Goal: Task Accomplishment & Management: Manage account settings

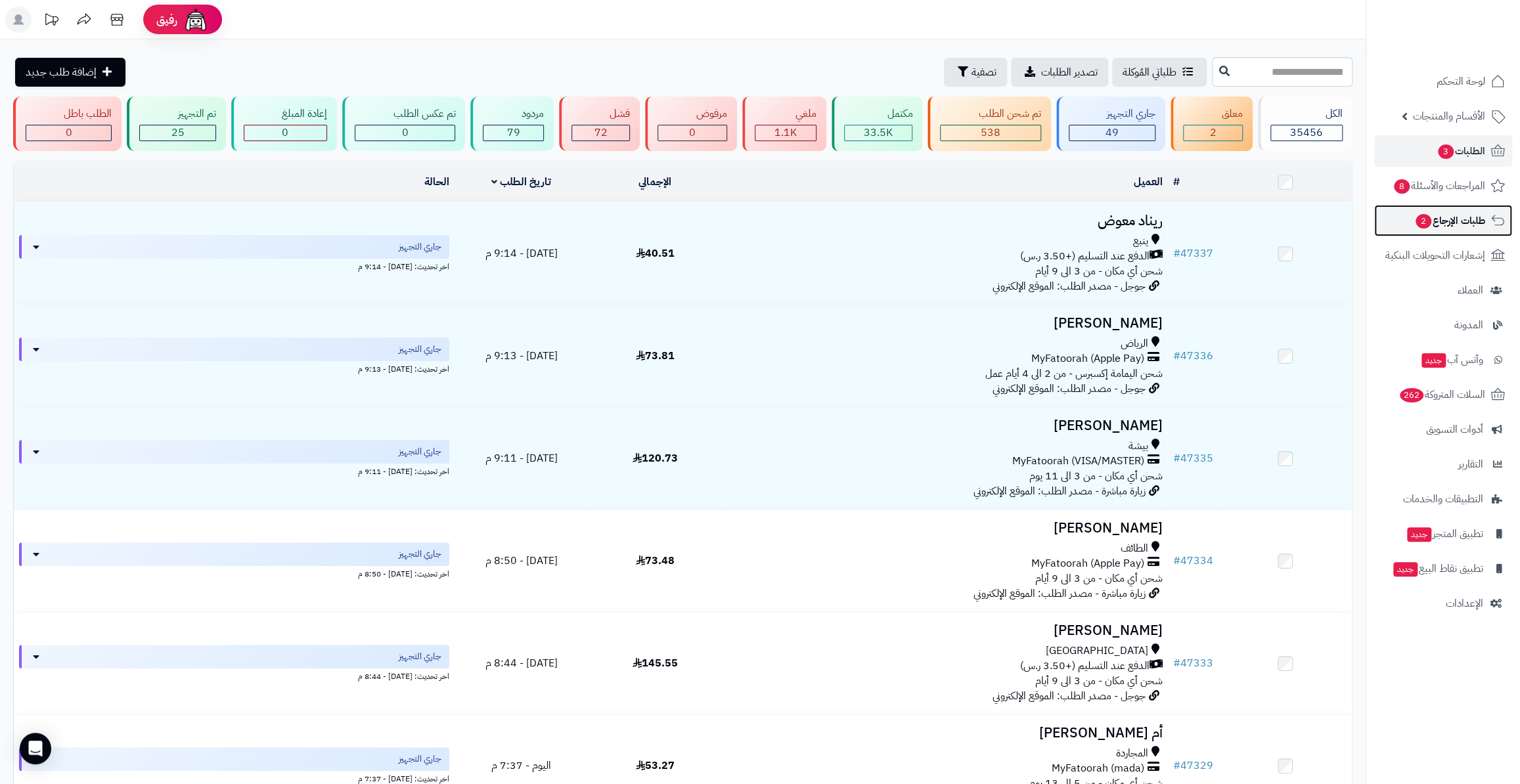
click at [1428, 226] on span "طلبات الإرجاع 2" at bounding box center [1449, 220] width 71 height 18
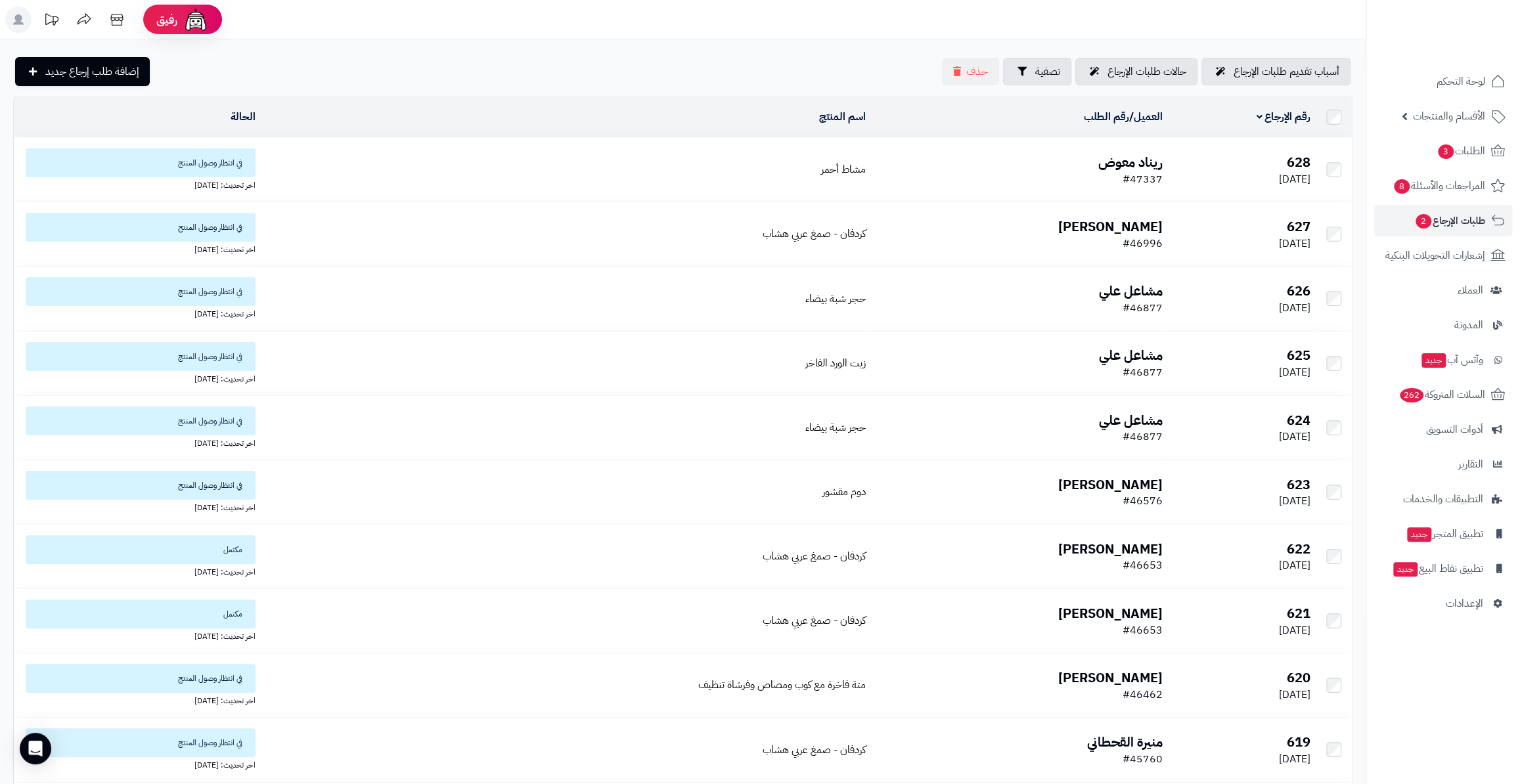
click at [1123, 164] on b "ريناد معوض" at bounding box center [1129, 162] width 65 height 20
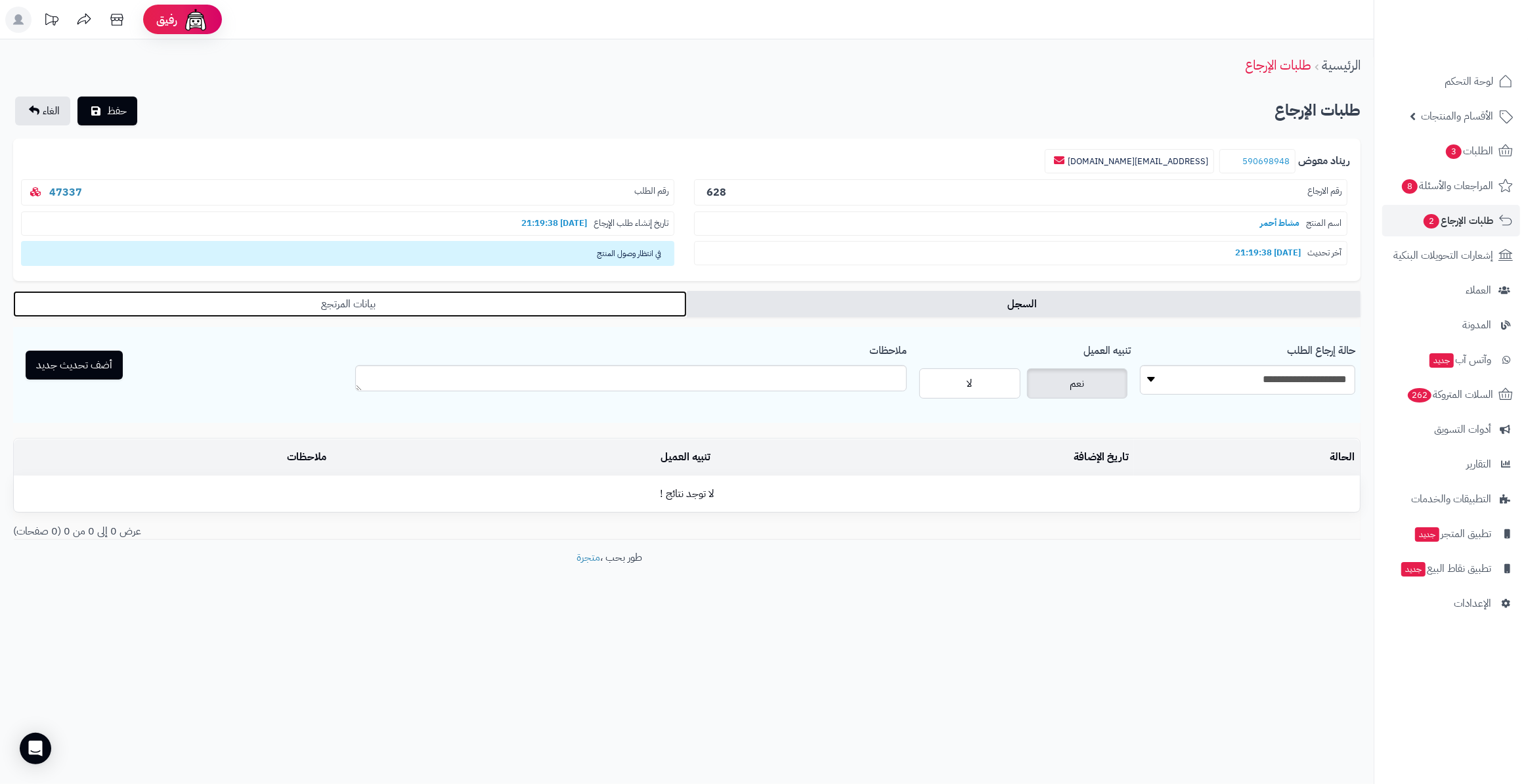
click at [370, 314] on link "بيانات المرتجع" at bounding box center [349, 304] width 674 height 26
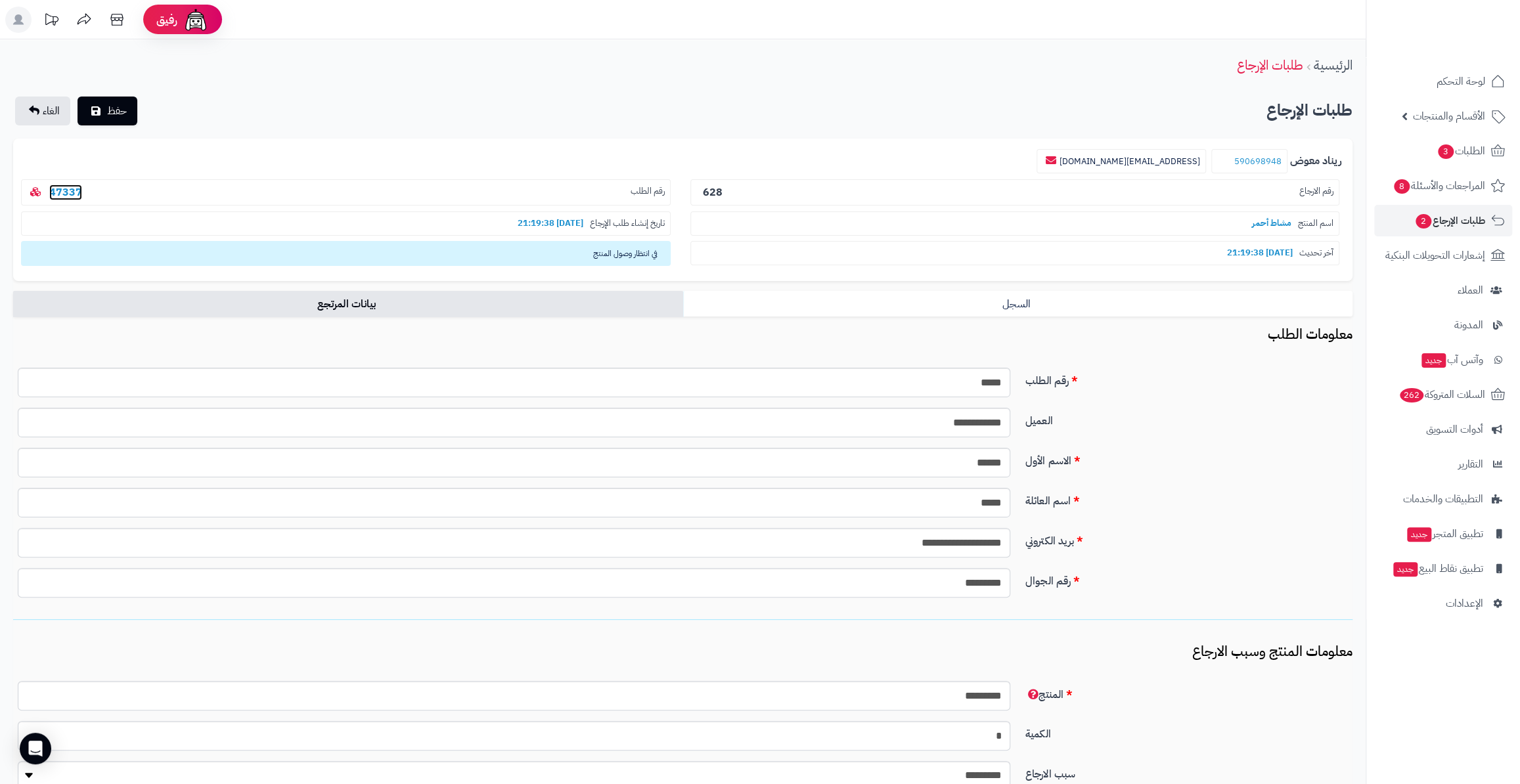
click at [49, 192] on link "47337" at bounding box center [65, 192] width 33 height 16
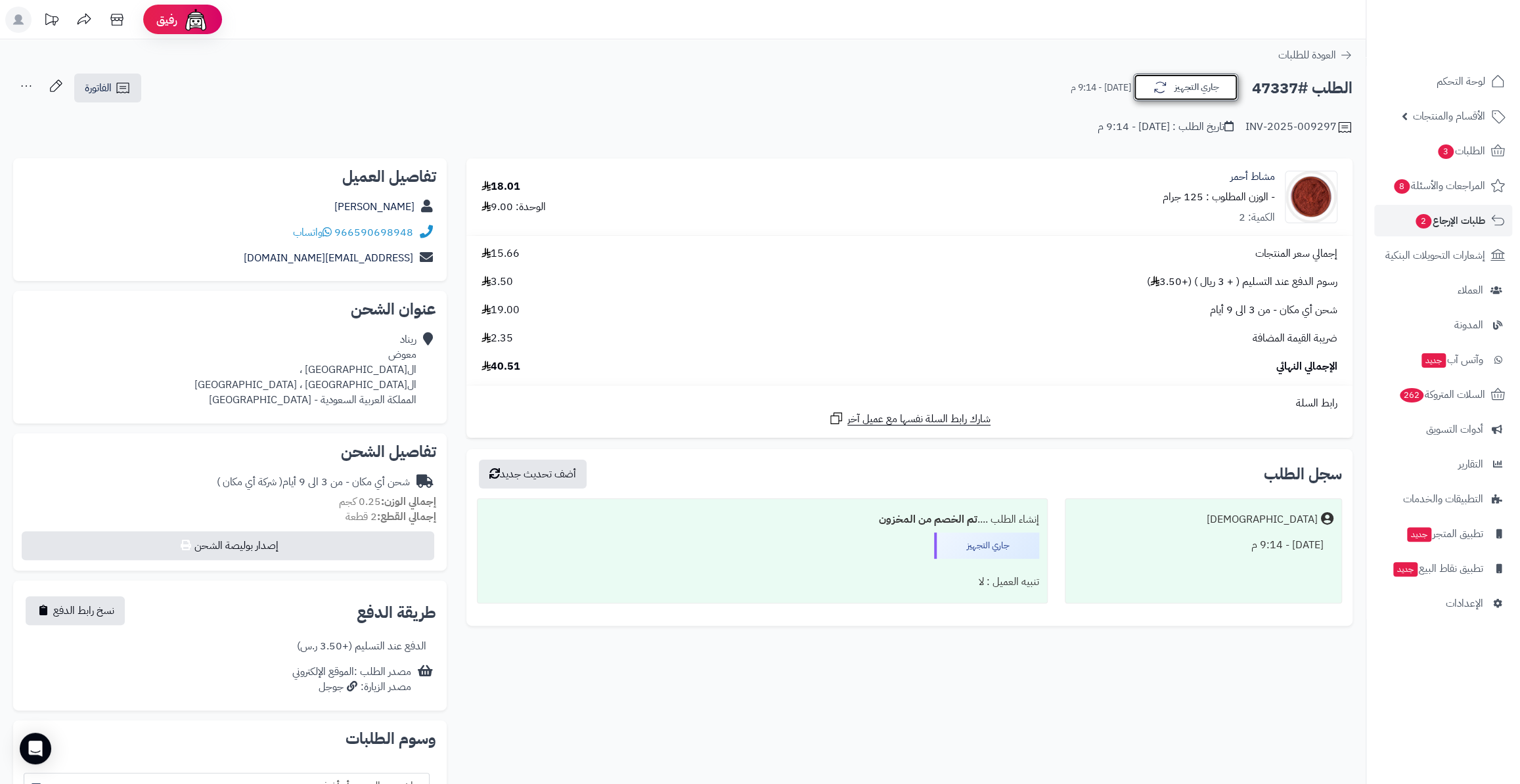
click at [1175, 90] on button "جاري التجهيز" at bounding box center [1186, 87] width 105 height 28
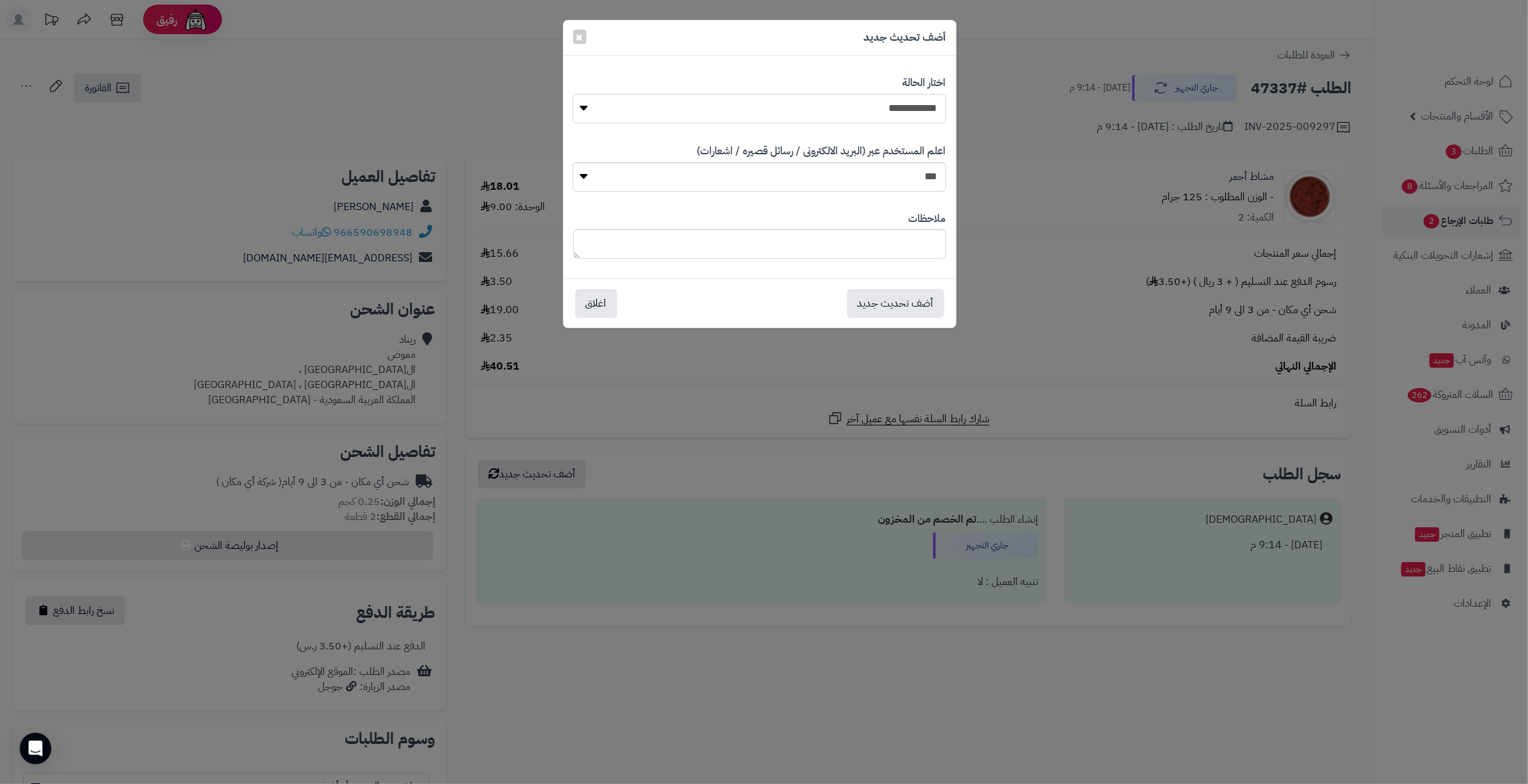
click at [683, 122] on select "**********" at bounding box center [759, 108] width 373 height 29
select select "*"
click at [572, 94] on select "**********" at bounding box center [759, 108] width 373 height 29
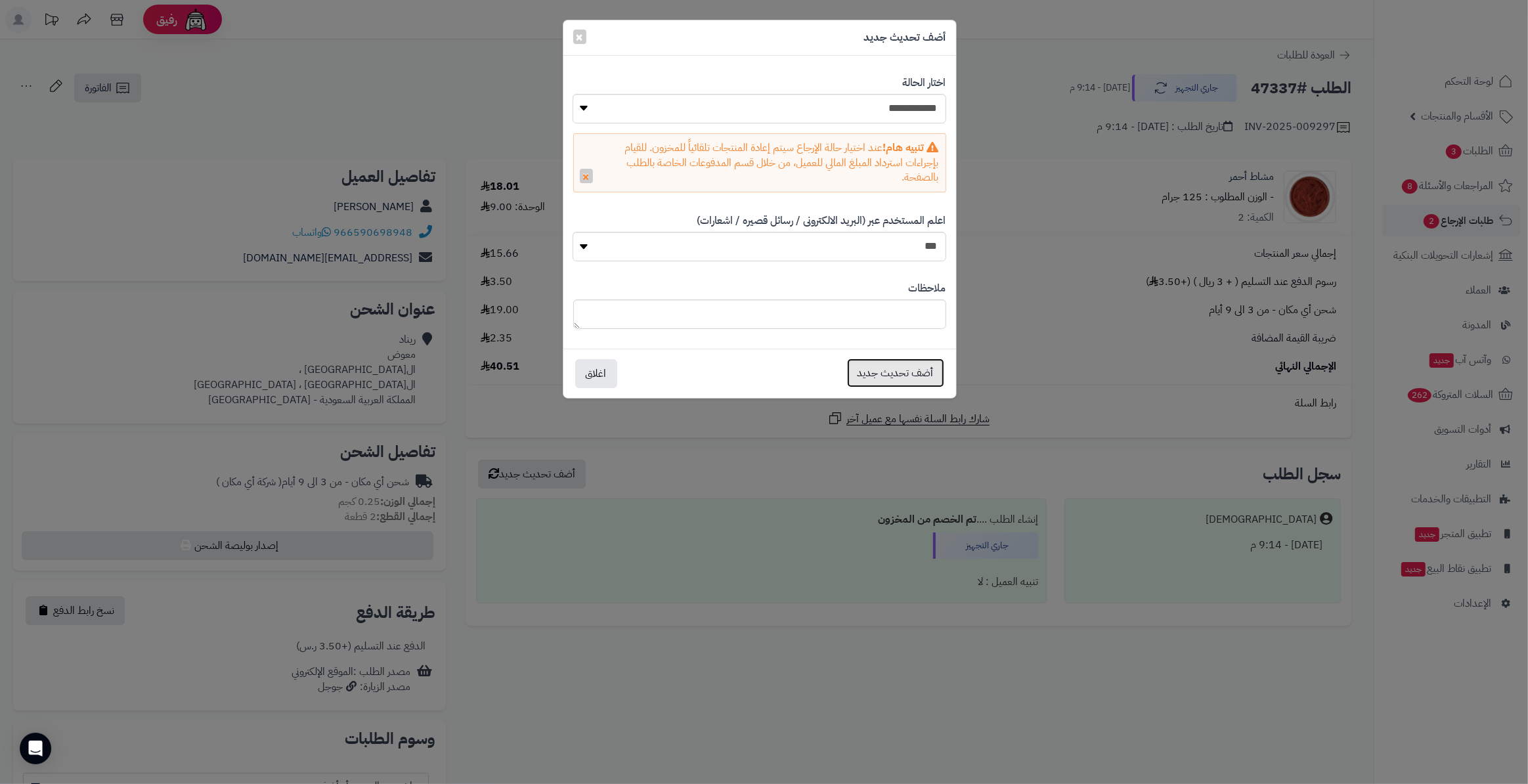
click at [895, 373] on button "أضف تحديث جديد" at bounding box center [895, 373] width 97 height 29
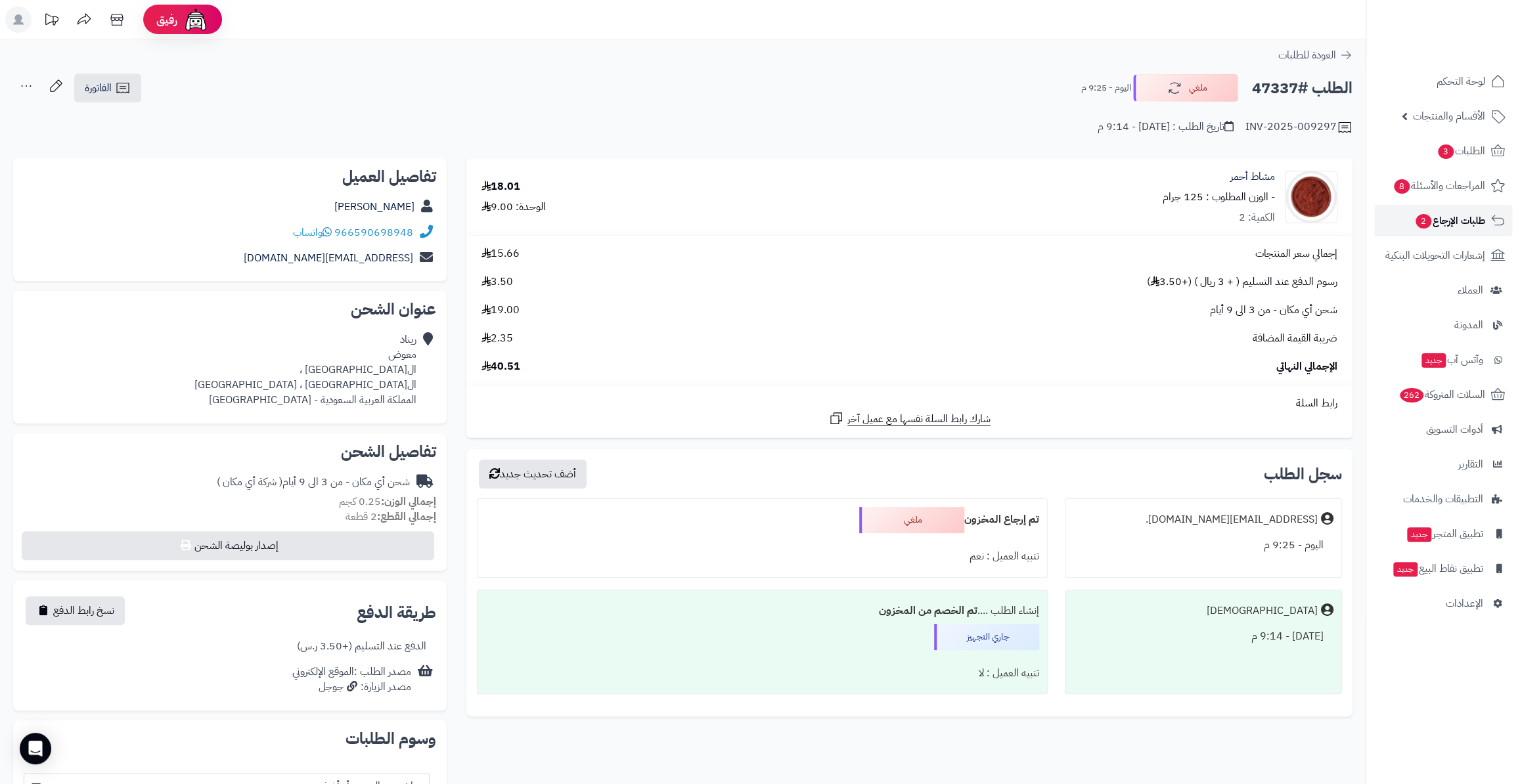
click at [1449, 223] on span "طلبات الإرجاع 2" at bounding box center [1449, 220] width 71 height 18
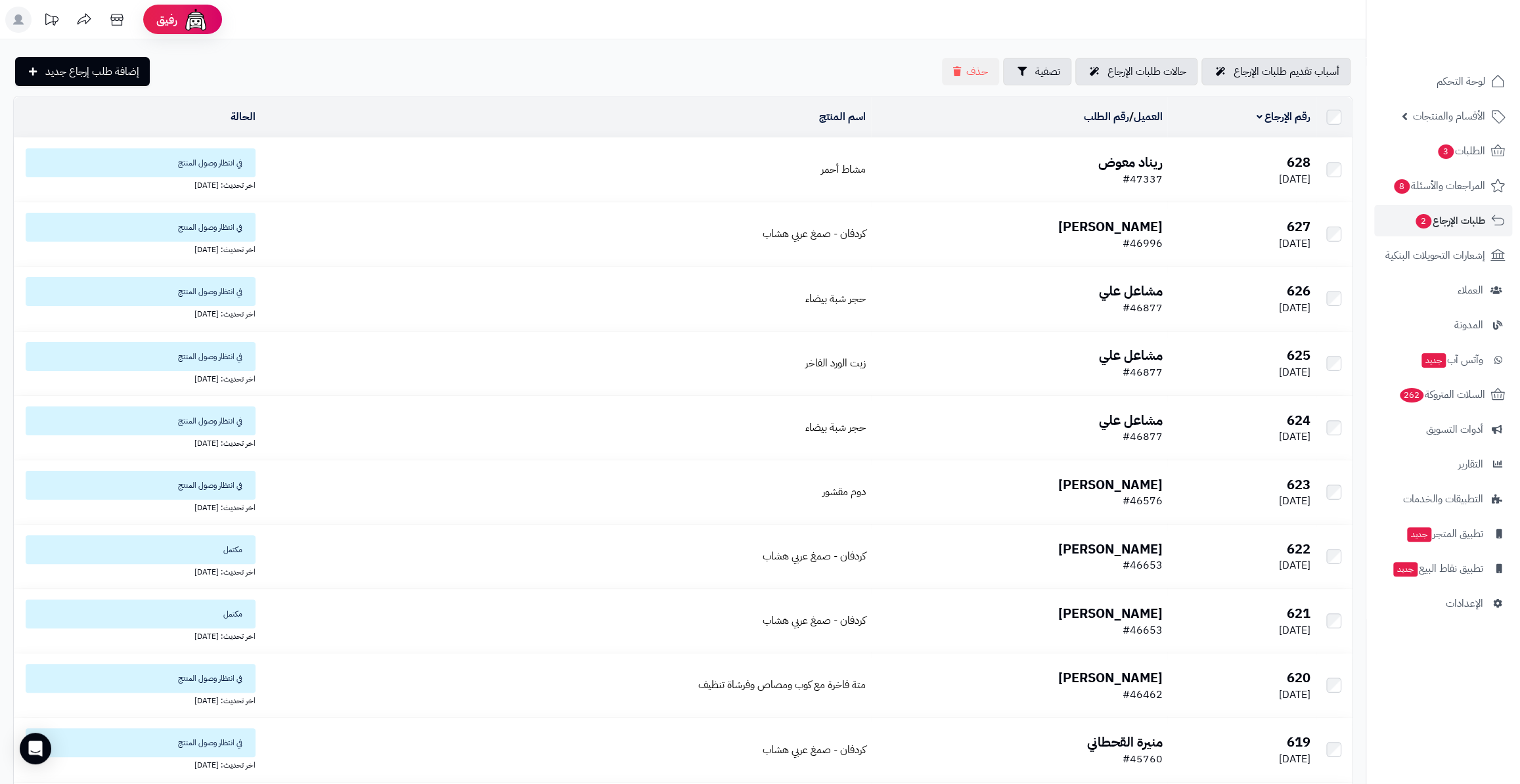
click at [1145, 156] on b "ريناد معوض" at bounding box center [1129, 162] width 65 height 20
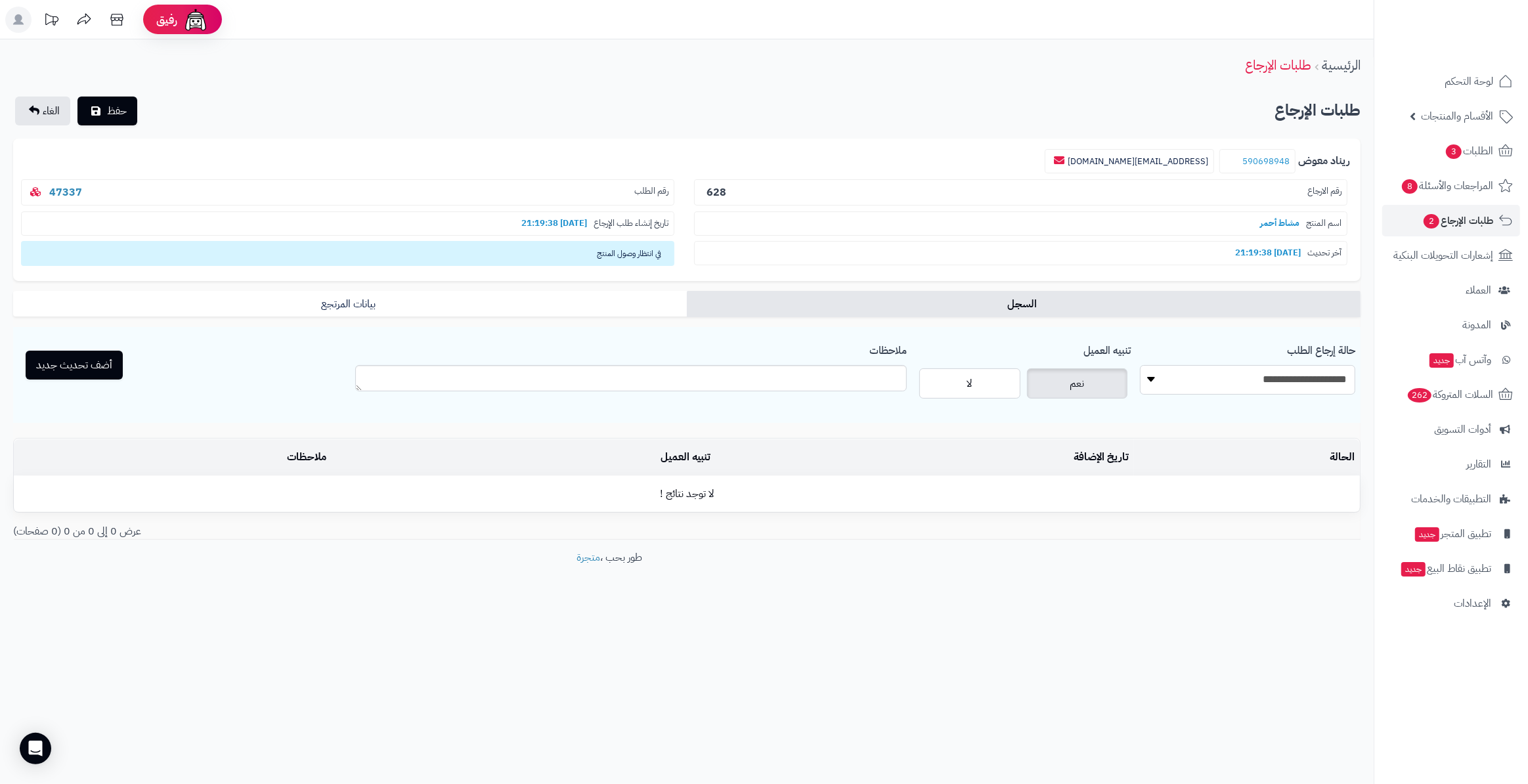
click at [1212, 388] on select "**********" at bounding box center [1247, 379] width 215 height 29
select select "*"
click at [1140, 365] on select "**********" at bounding box center [1247, 379] width 215 height 29
click at [44, 370] on button "أضف تحديث جديد" at bounding box center [74, 364] width 97 height 29
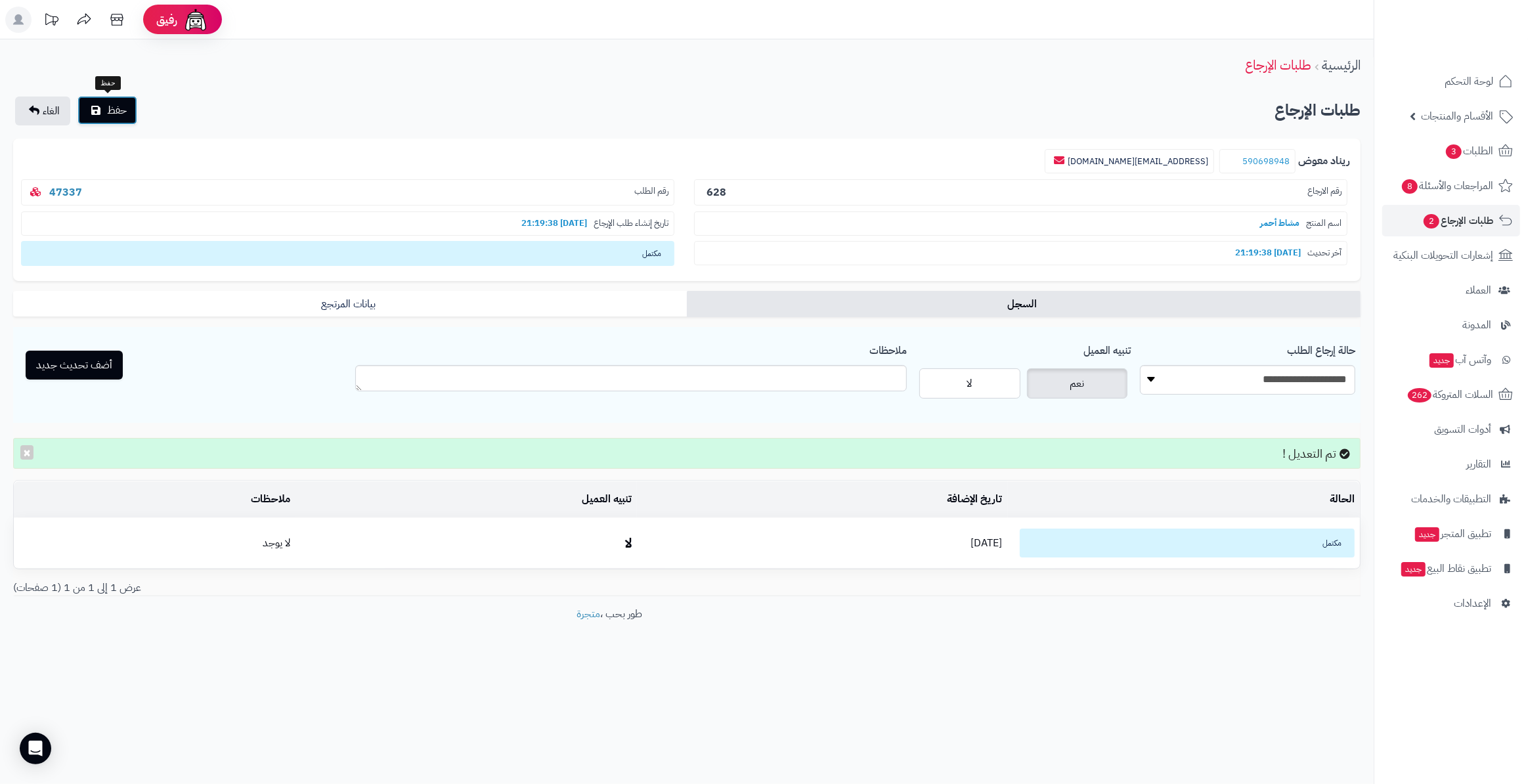
click at [118, 109] on span "حفظ" at bounding box center [116, 110] width 20 height 16
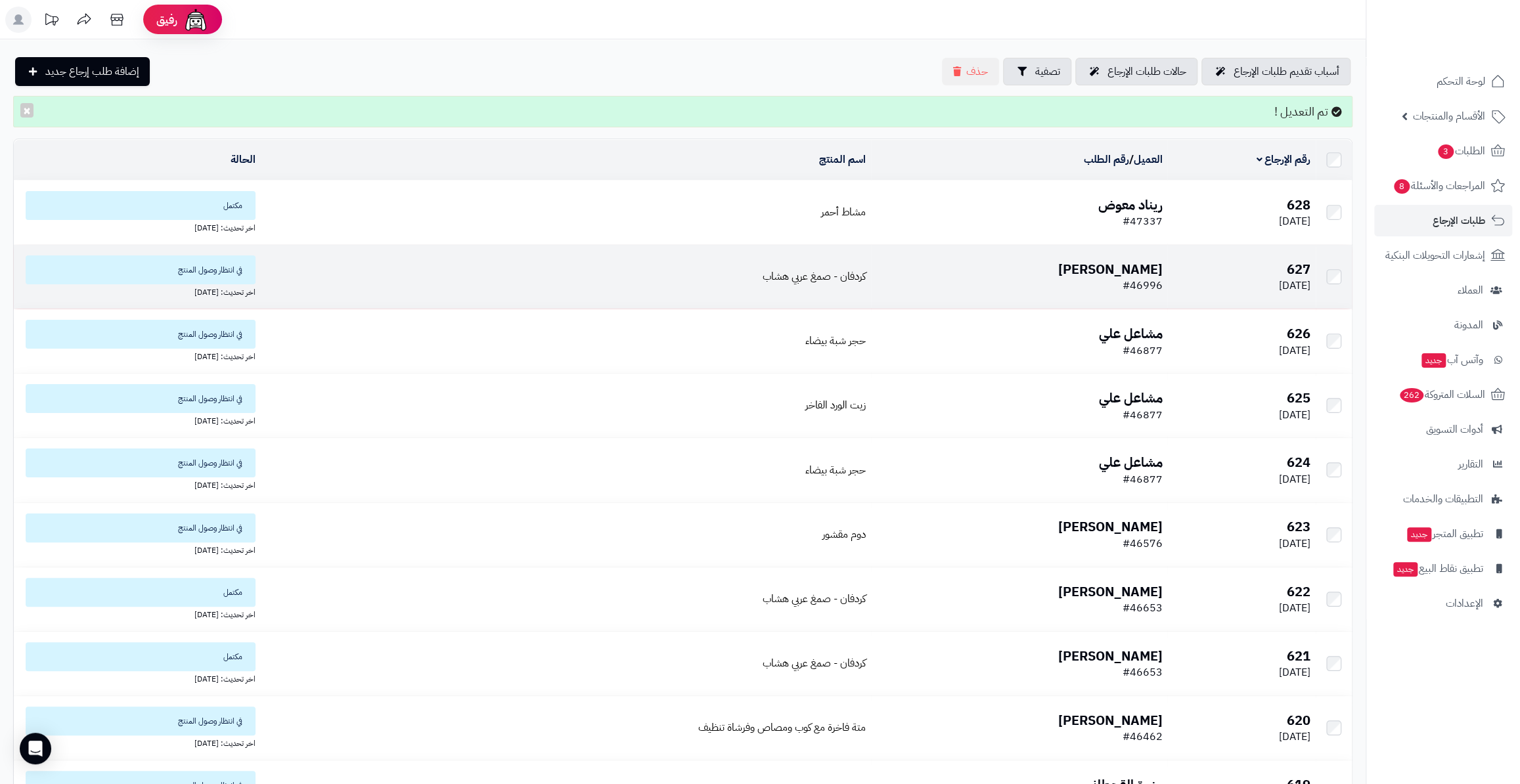
click at [1258, 274] on td "627 20/09/2025" at bounding box center [1241, 277] width 148 height 64
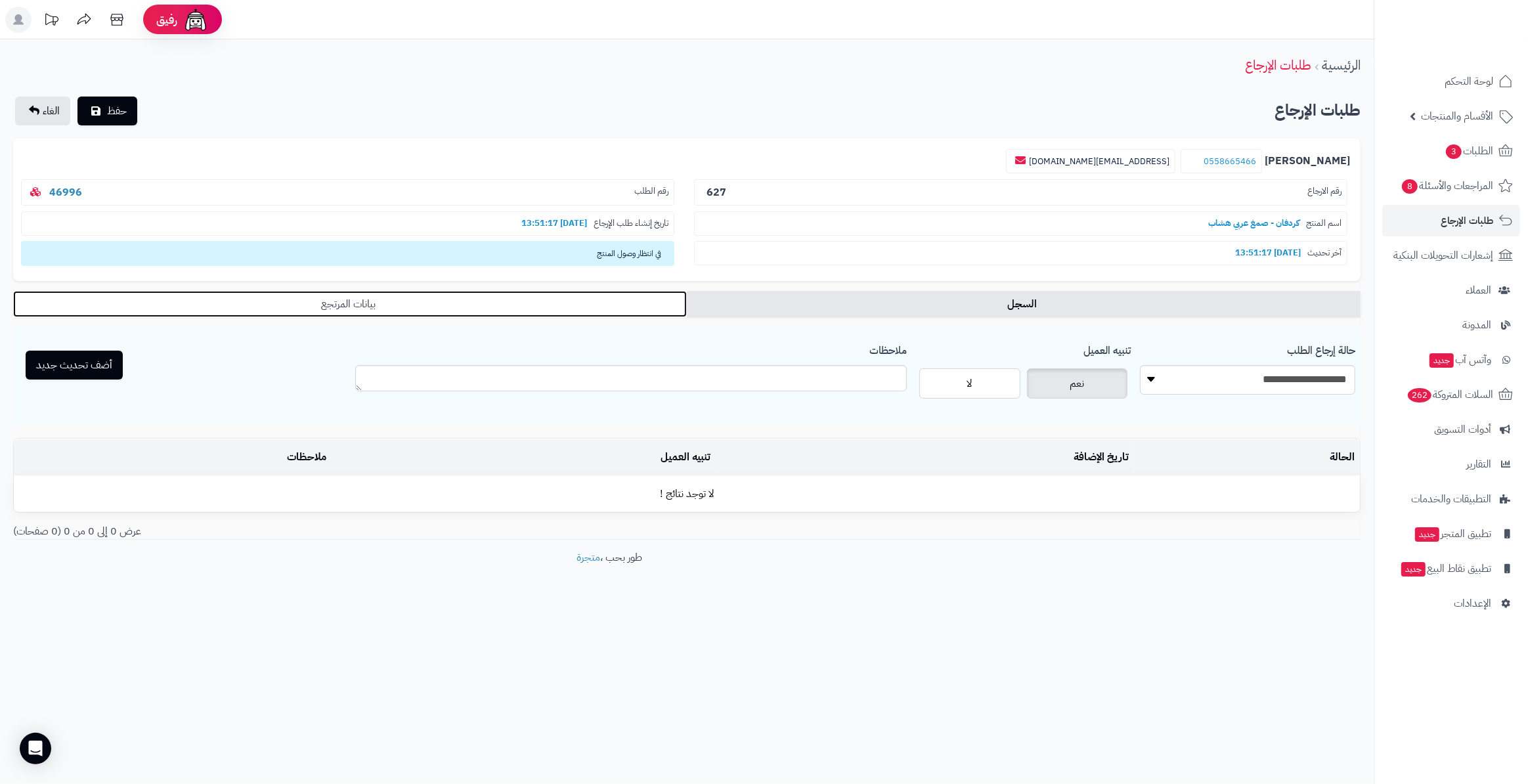
click at [443, 313] on link "بيانات المرتجع" at bounding box center [349, 304] width 674 height 26
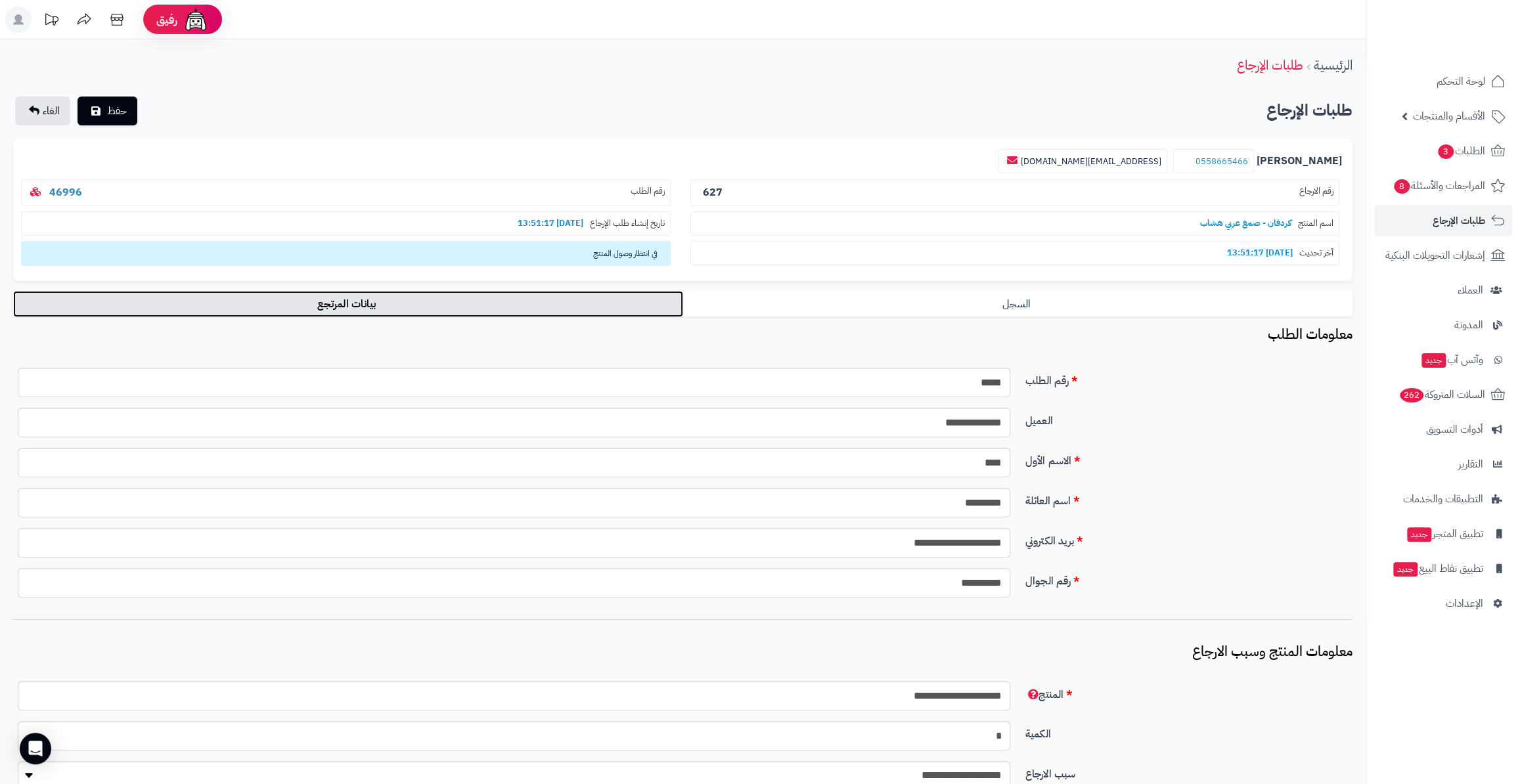
click at [443, 313] on link "بيانات المرتجع" at bounding box center [347, 304] width 670 height 26
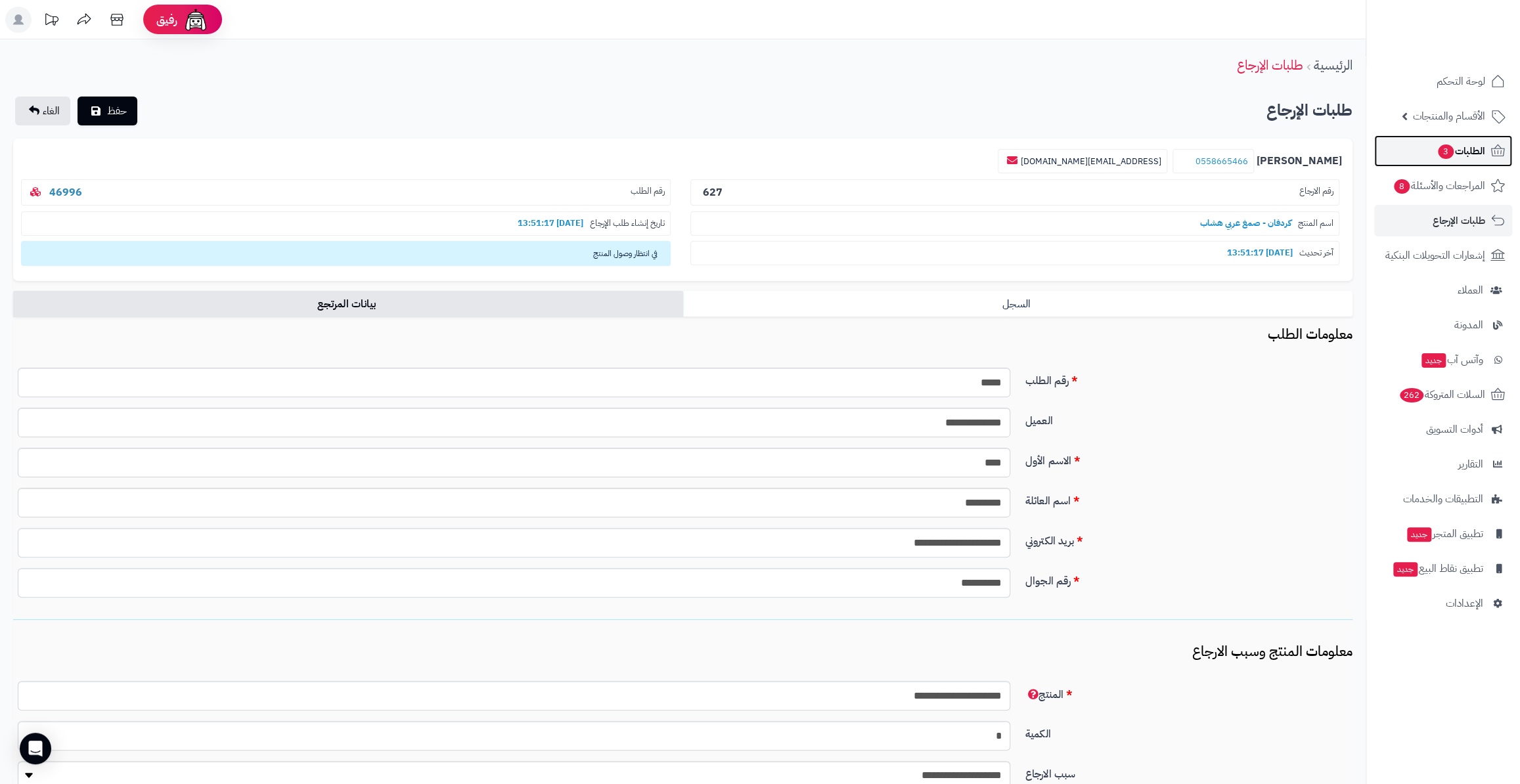
click at [1427, 149] on link "الطلبات 3" at bounding box center [1443, 151] width 138 height 31
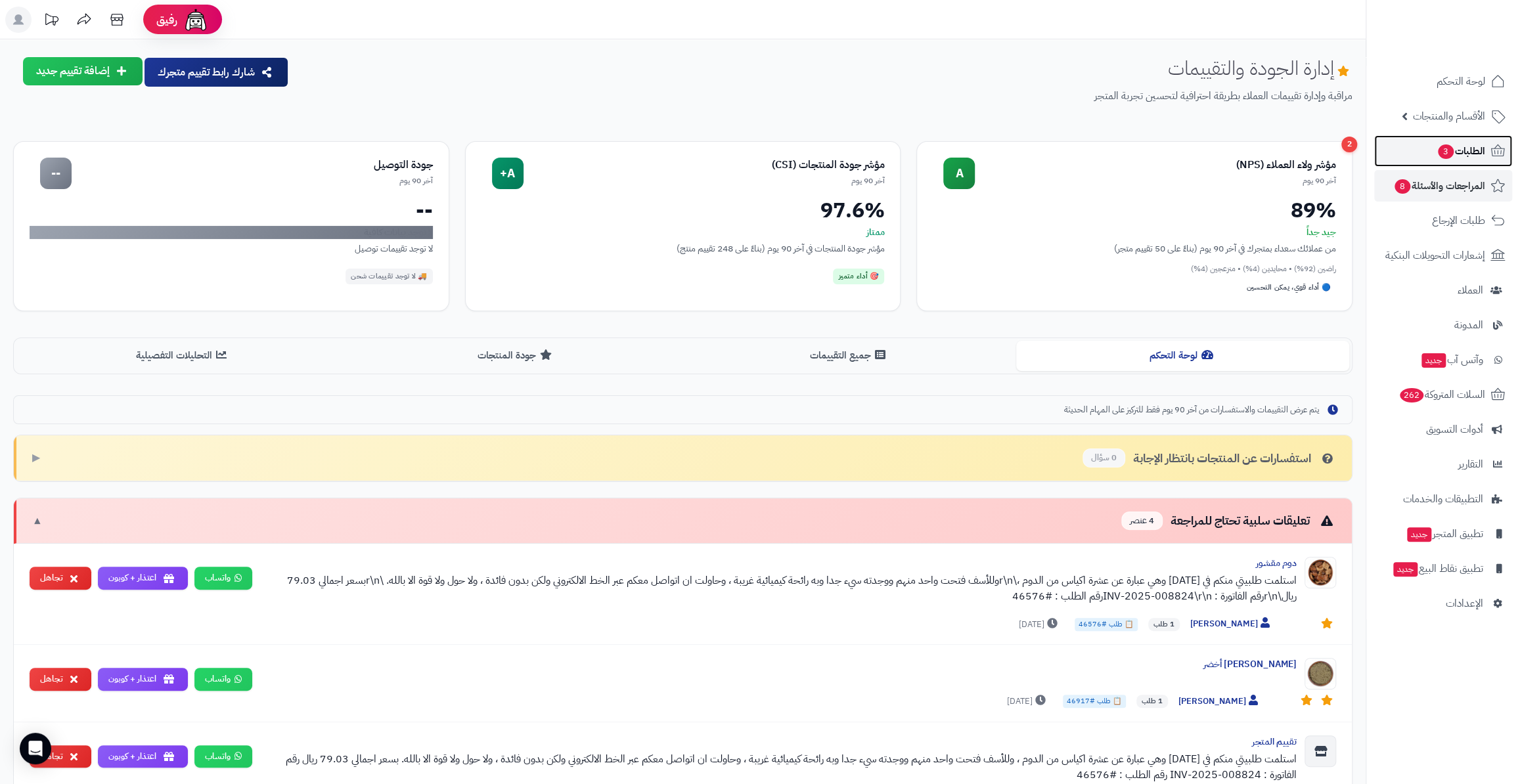
click at [1473, 150] on span "الطلبات 3" at bounding box center [1460, 151] width 48 height 18
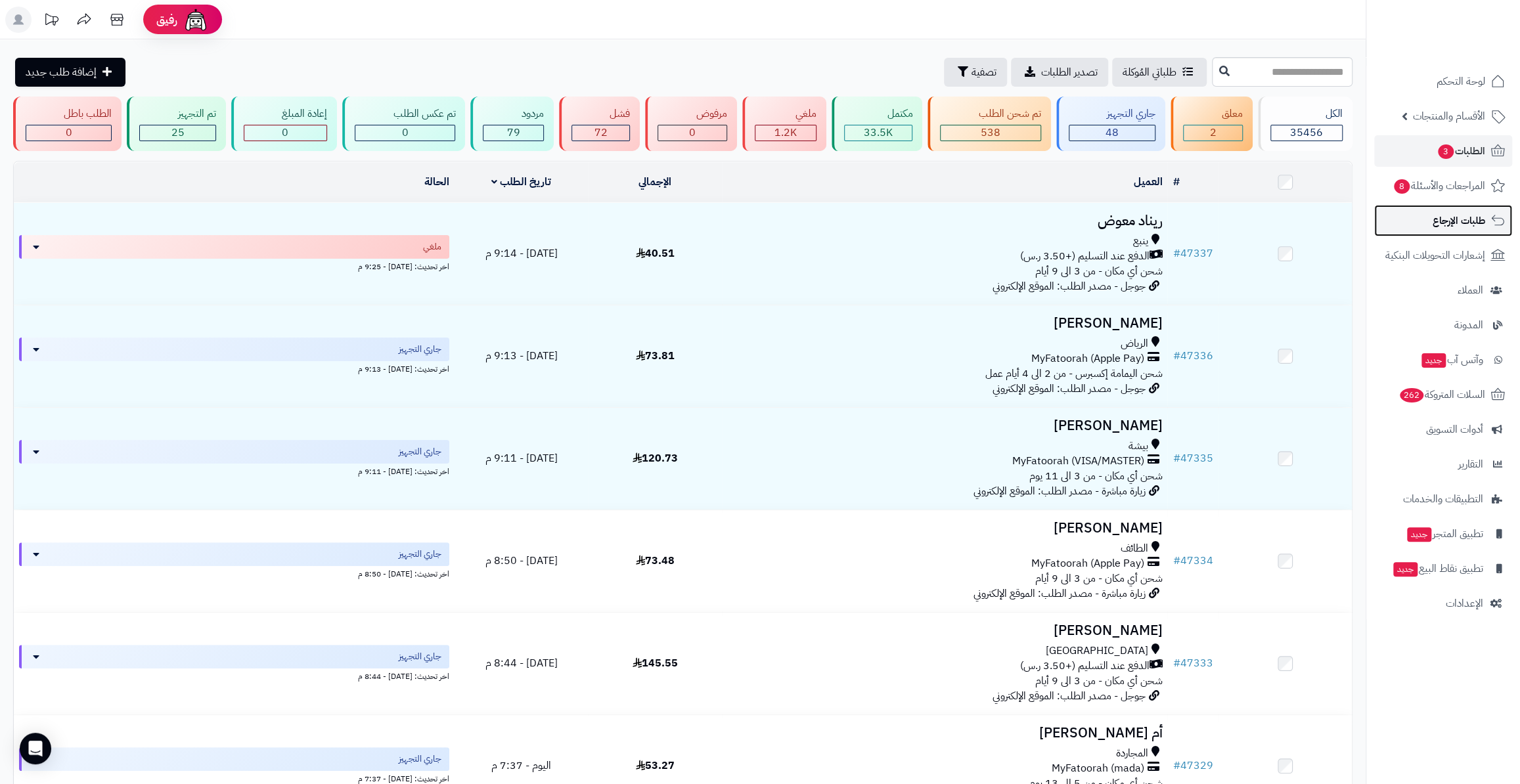
click at [1398, 219] on link "طلبات الإرجاع" at bounding box center [1443, 220] width 138 height 31
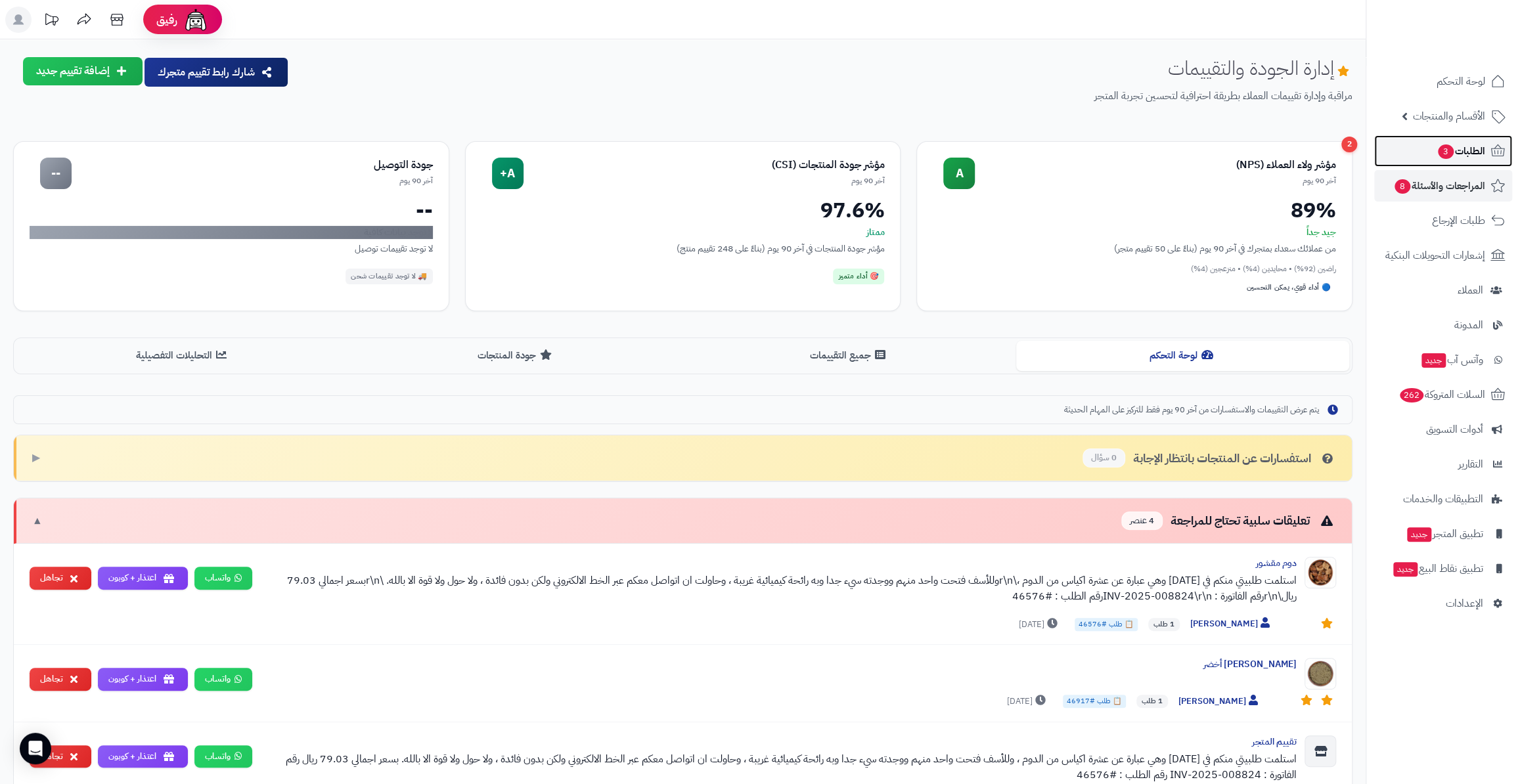
click at [1449, 150] on span "3" at bounding box center [1445, 152] width 17 height 16
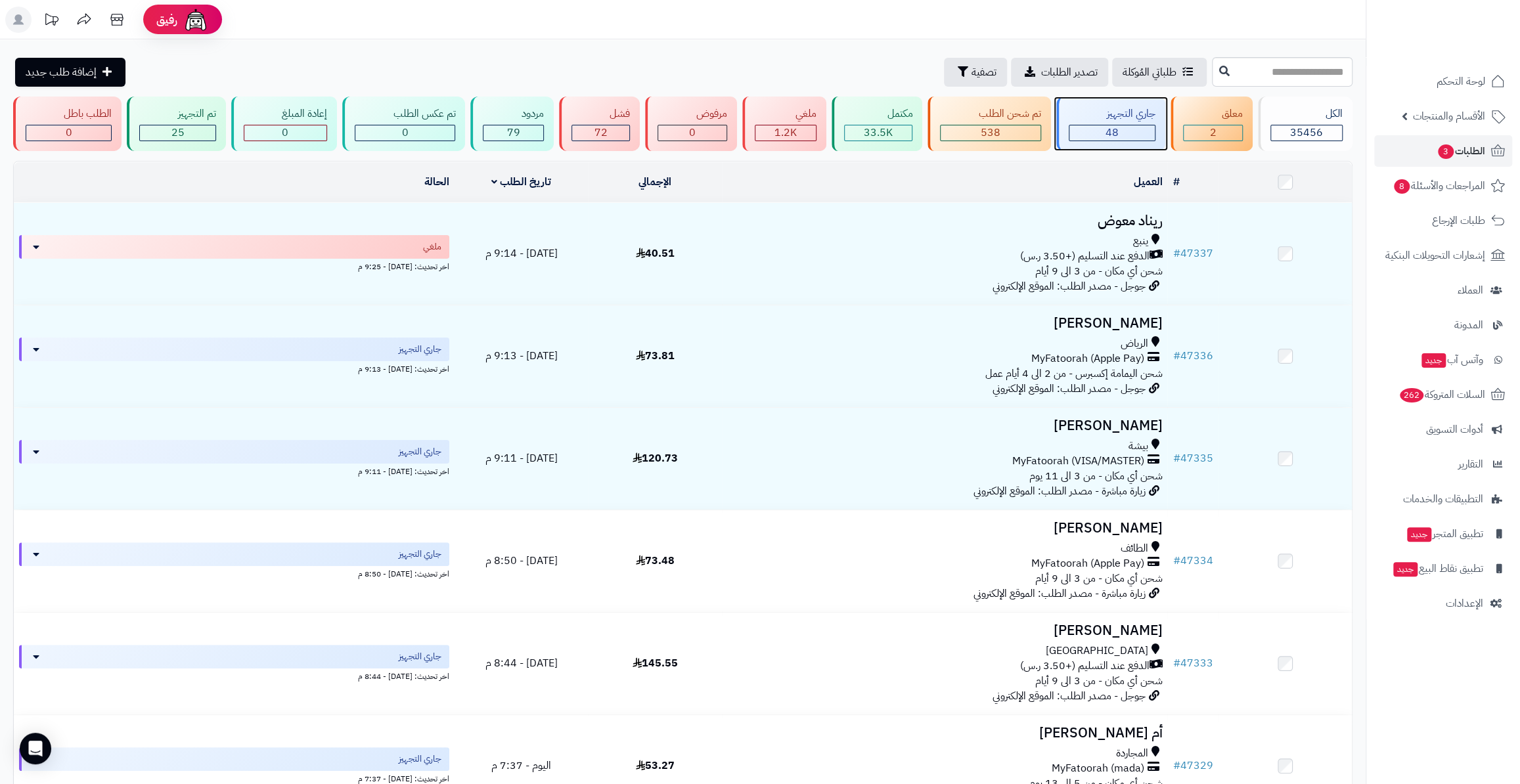
click at [1142, 117] on div "جاري التجهيز" at bounding box center [1112, 114] width 87 height 15
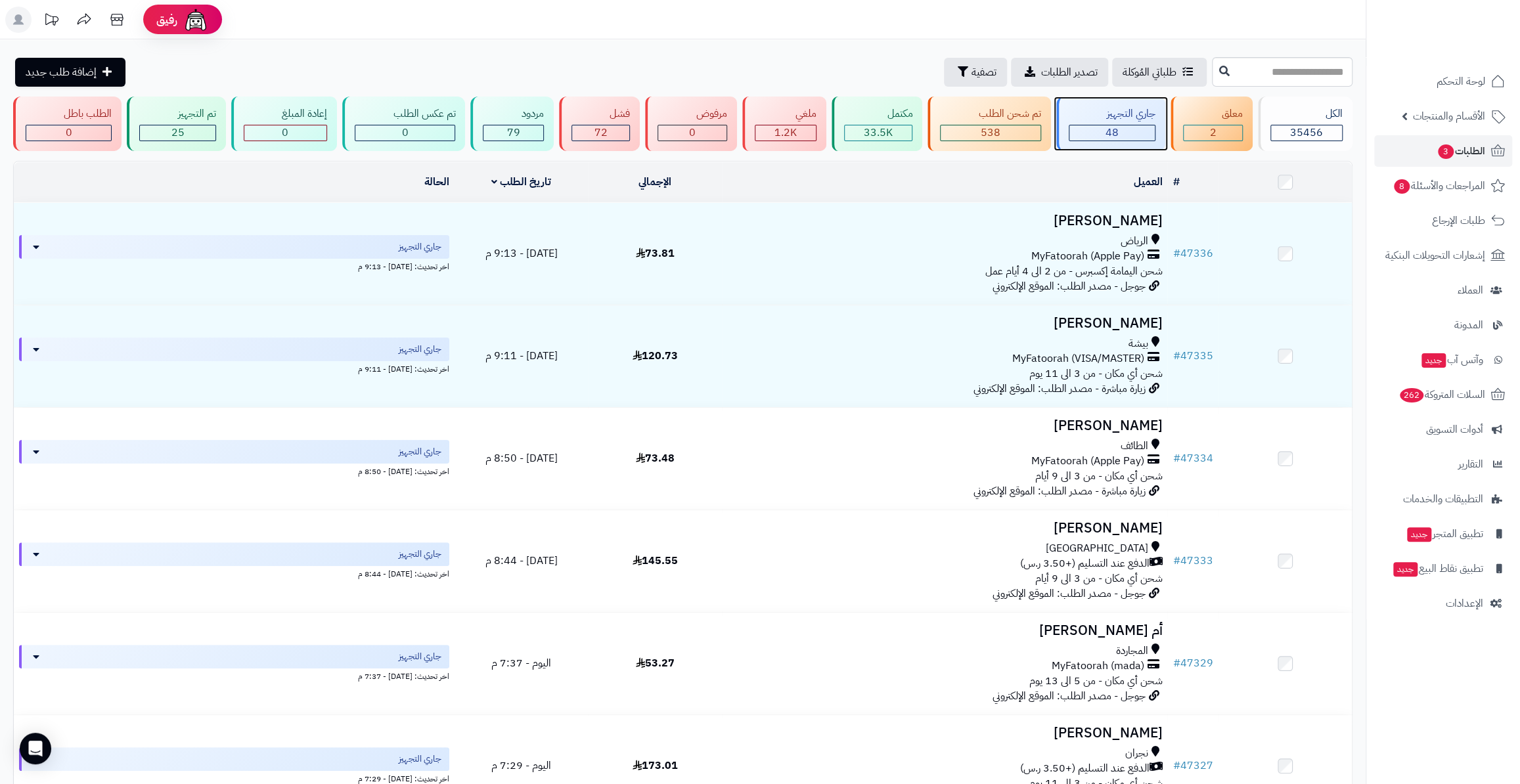
click at [1114, 128] on span "48" at bounding box center [1111, 132] width 13 height 16
click at [1325, 77] on input "text" at bounding box center [1282, 71] width 141 height 29
type input "*****"
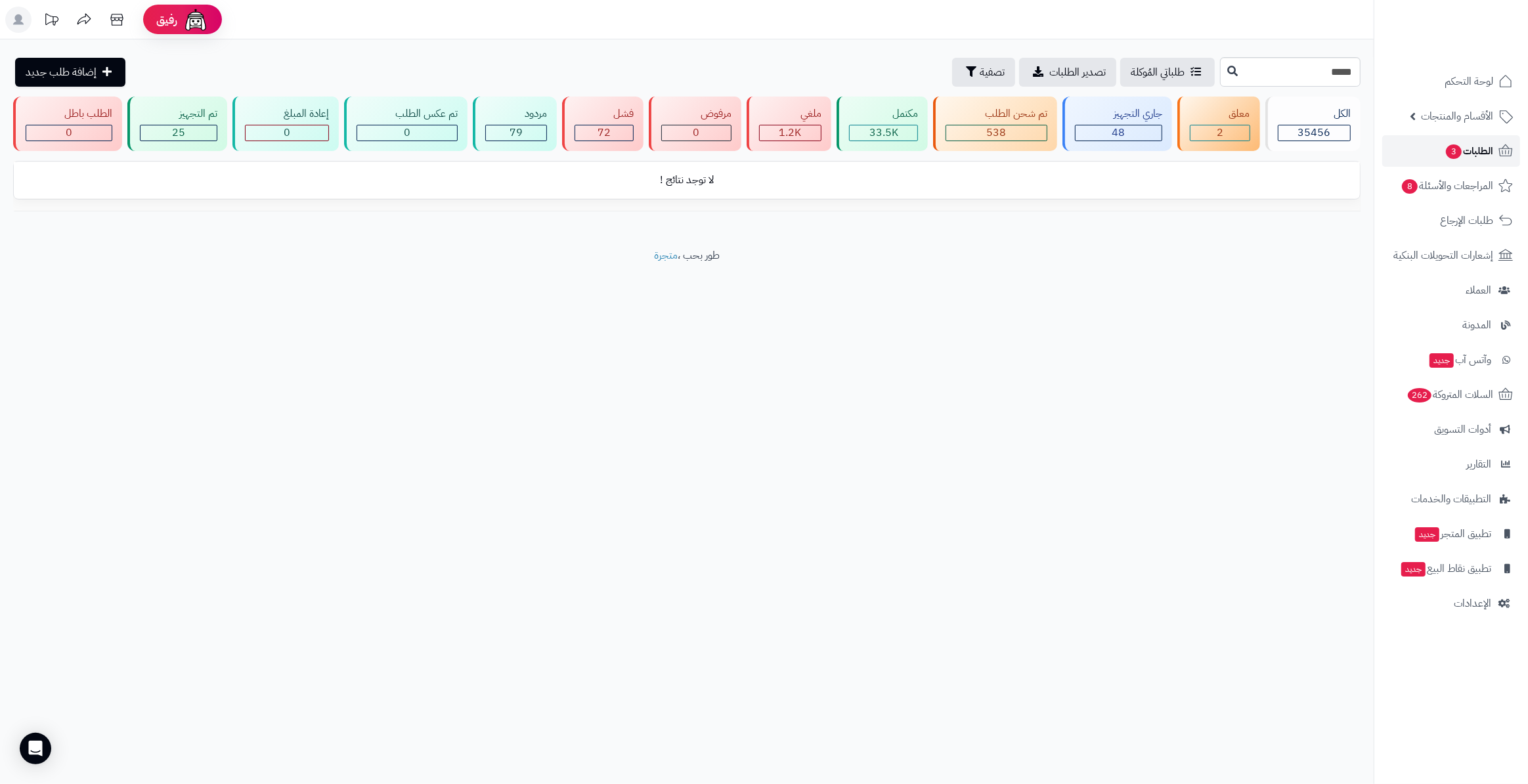
click at [1427, 140] on link "الطلبات 3" at bounding box center [1451, 151] width 138 height 31
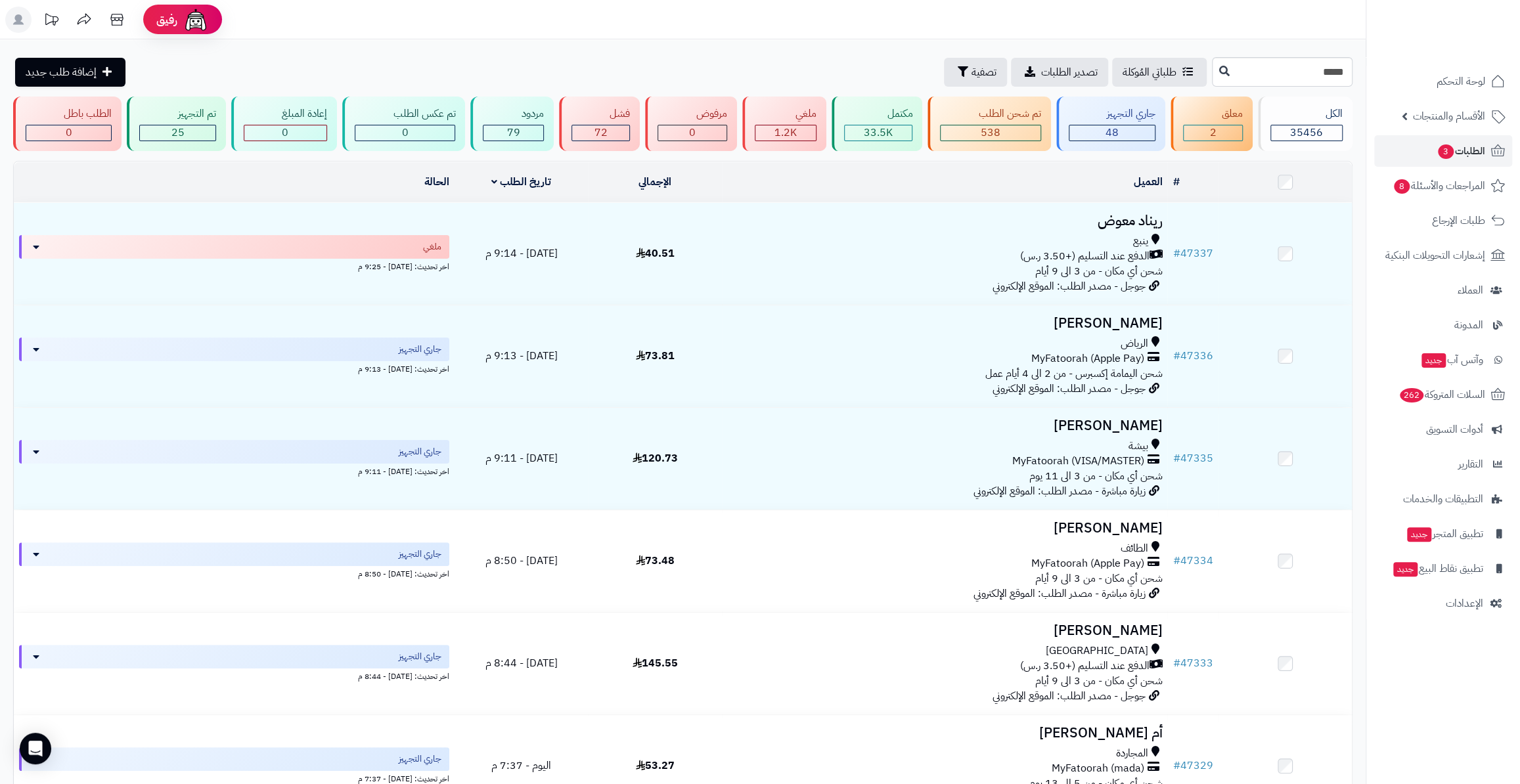
type input "*****"
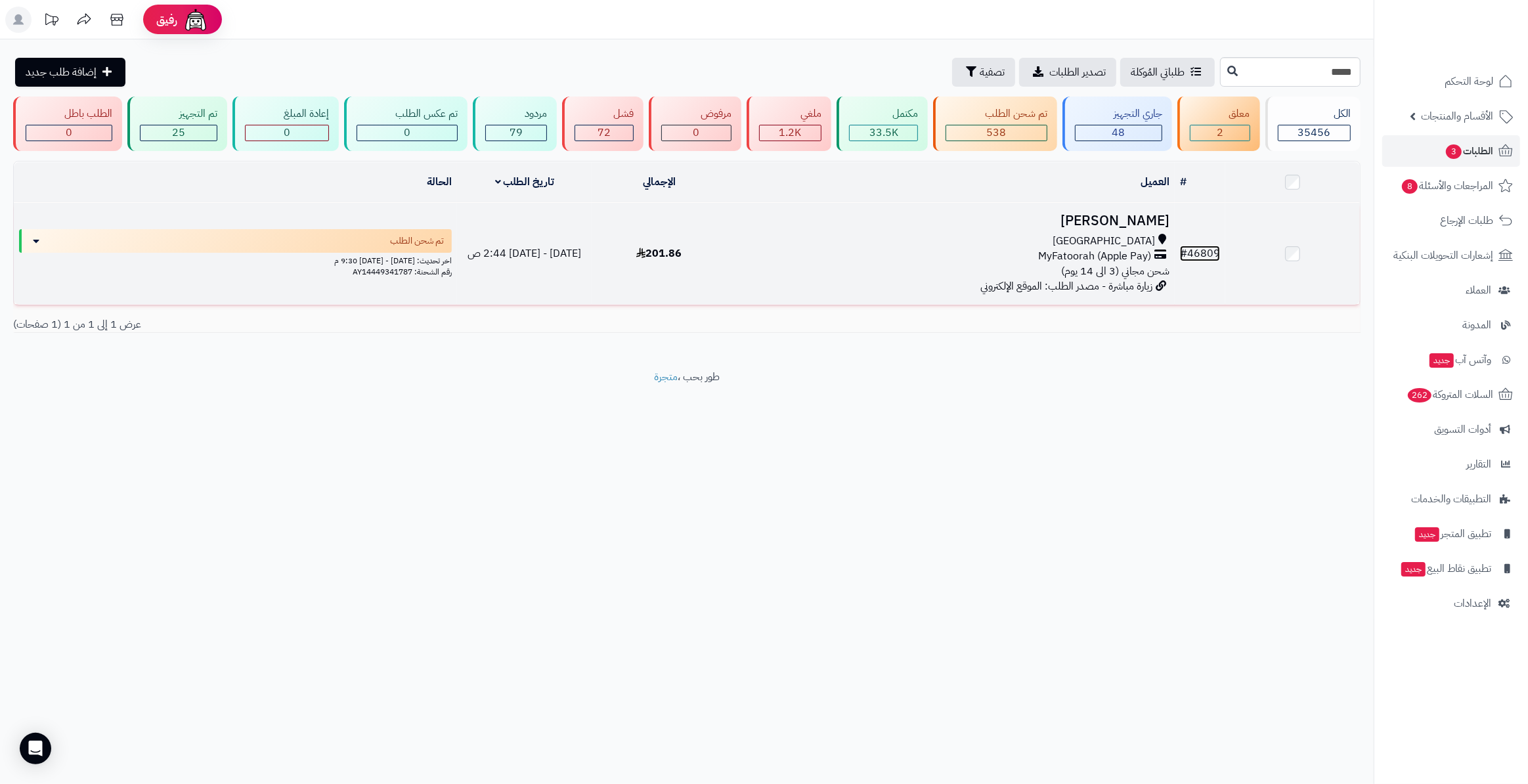
click at [1200, 245] on link "# 46809" at bounding box center [1200, 253] width 40 height 16
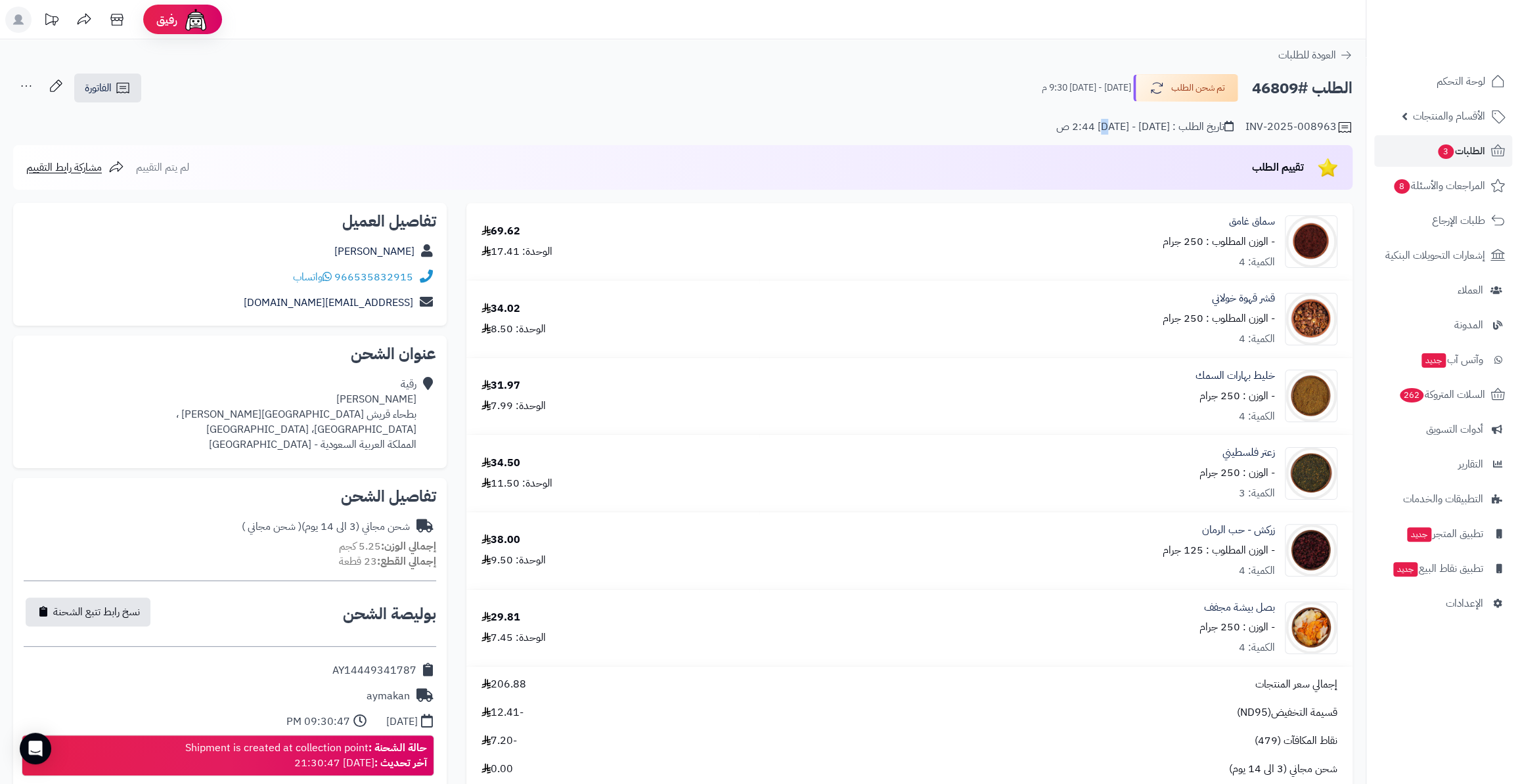
click at [1128, 130] on div "تاريخ الطلب : السبت - ١٣ سبتمبر ٢٠٢٥ - 2:44 ص" at bounding box center [1145, 127] width 177 height 15
click at [1116, 135] on div "الطلب #46809 تم شحن الطلب السبت - ١٣ سبتمبر ٢٠٢٥ - 9:30 م الفاتورة طباعة الفاتو…" at bounding box center [683, 131] width 1366 height 117
drag, startPoint x: 1122, startPoint y: 131, endPoint x: 1133, endPoint y: 131, distance: 11.0
click at [1133, 131] on div "تاريخ الطلب : السبت - ١٣ سبتمبر ٢٠٢٥ - 2:44 ص" at bounding box center [1145, 127] width 177 height 15
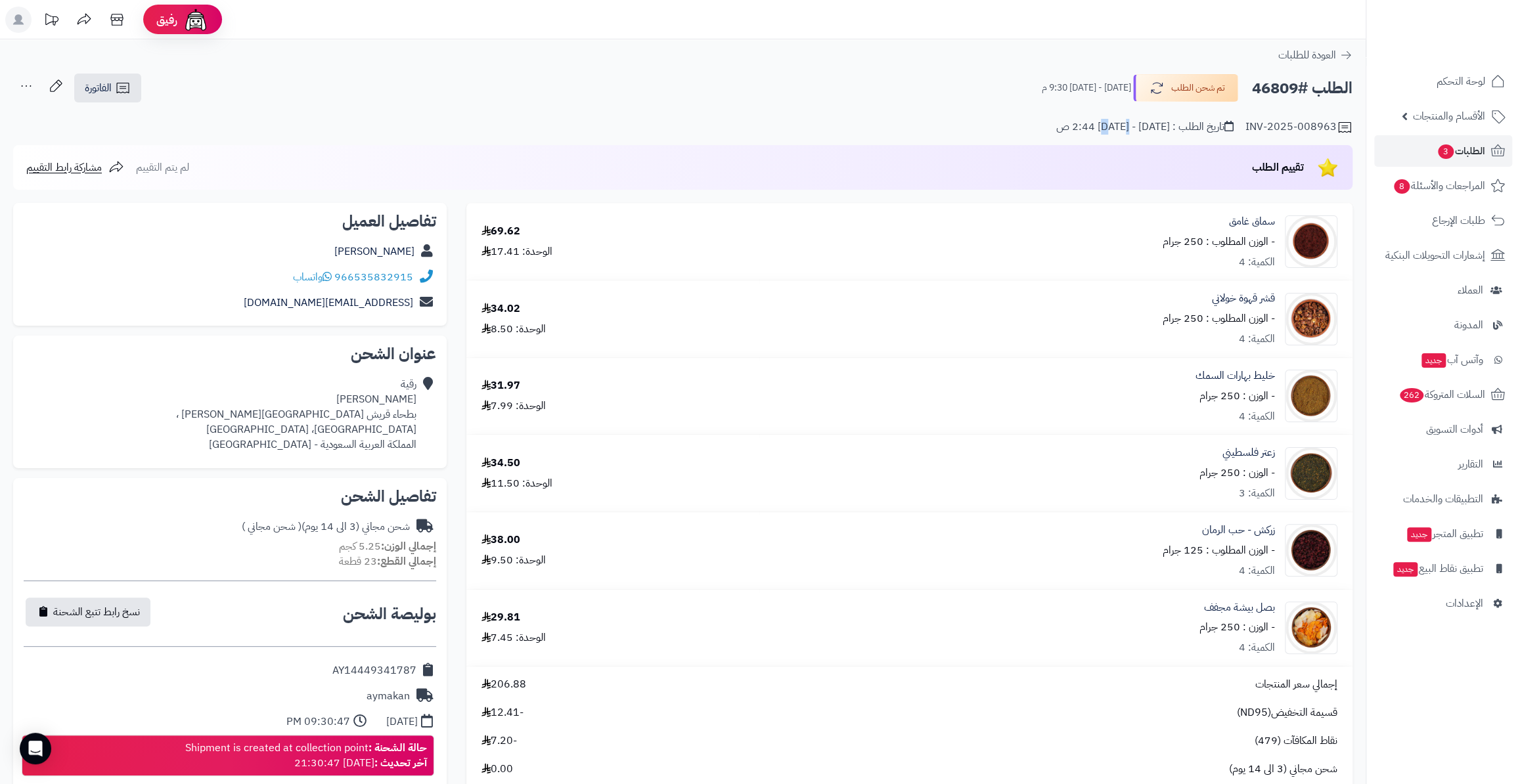
drag, startPoint x: 1133, startPoint y: 131, endPoint x: 1122, endPoint y: 131, distance: 11.0
click at [1122, 131] on div "تاريخ الطلب : السبت - ١٣ سبتمبر ٢٠٢٥ - 2:44 ص" at bounding box center [1145, 127] width 177 height 15
drag, startPoint x: 1251, startPoint y: 82, endPoint x: 1301, endPoint y: 83, distance: 50.0
click at [1301, 83] on h2 "الطلب #46809" at bounding box center [1302, 88] width 101 height 27
copy h2 "46809"
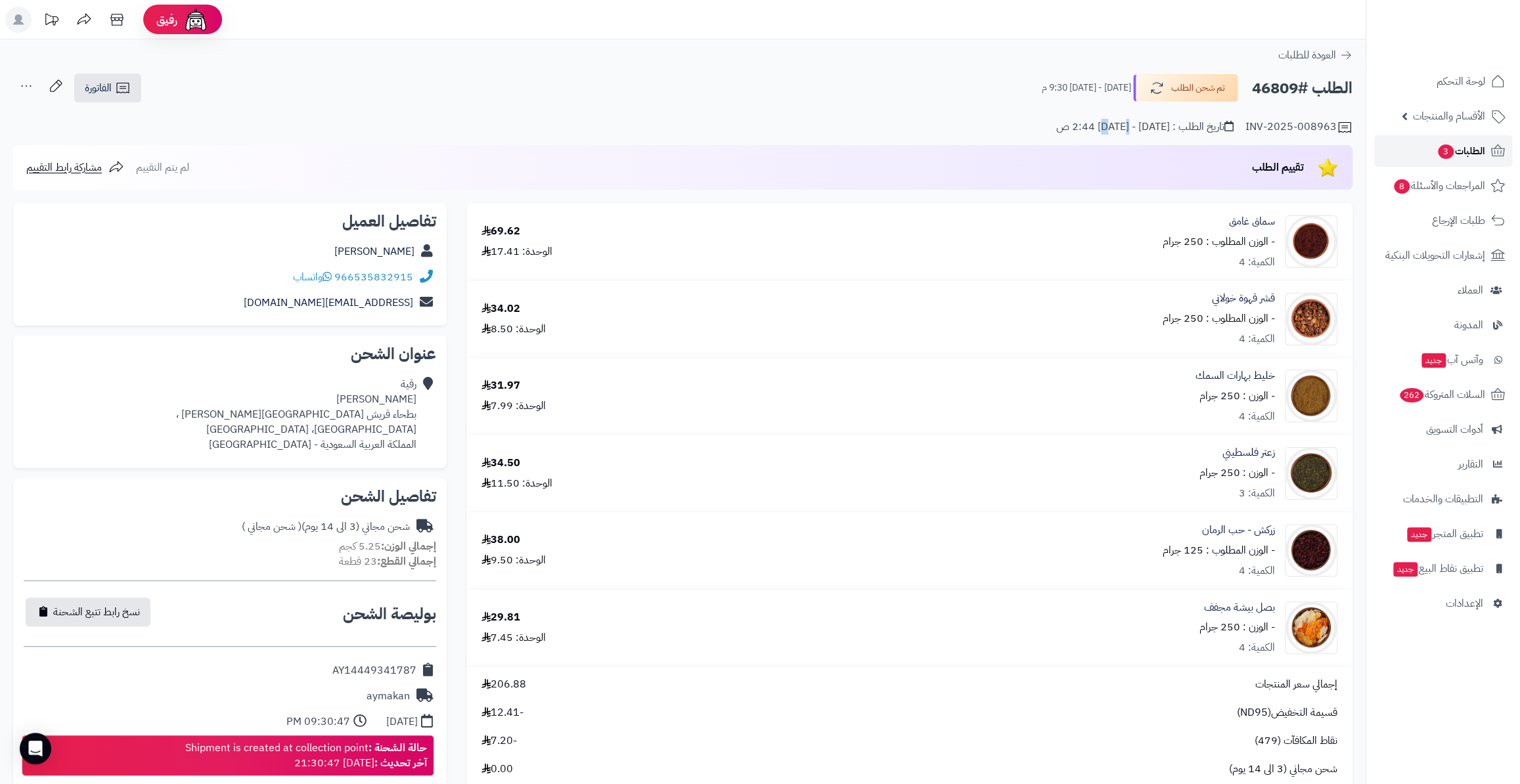
click at [1460, 160] on link "الطلبات 3" at bounding box center [1443, 151] width 138 height 31
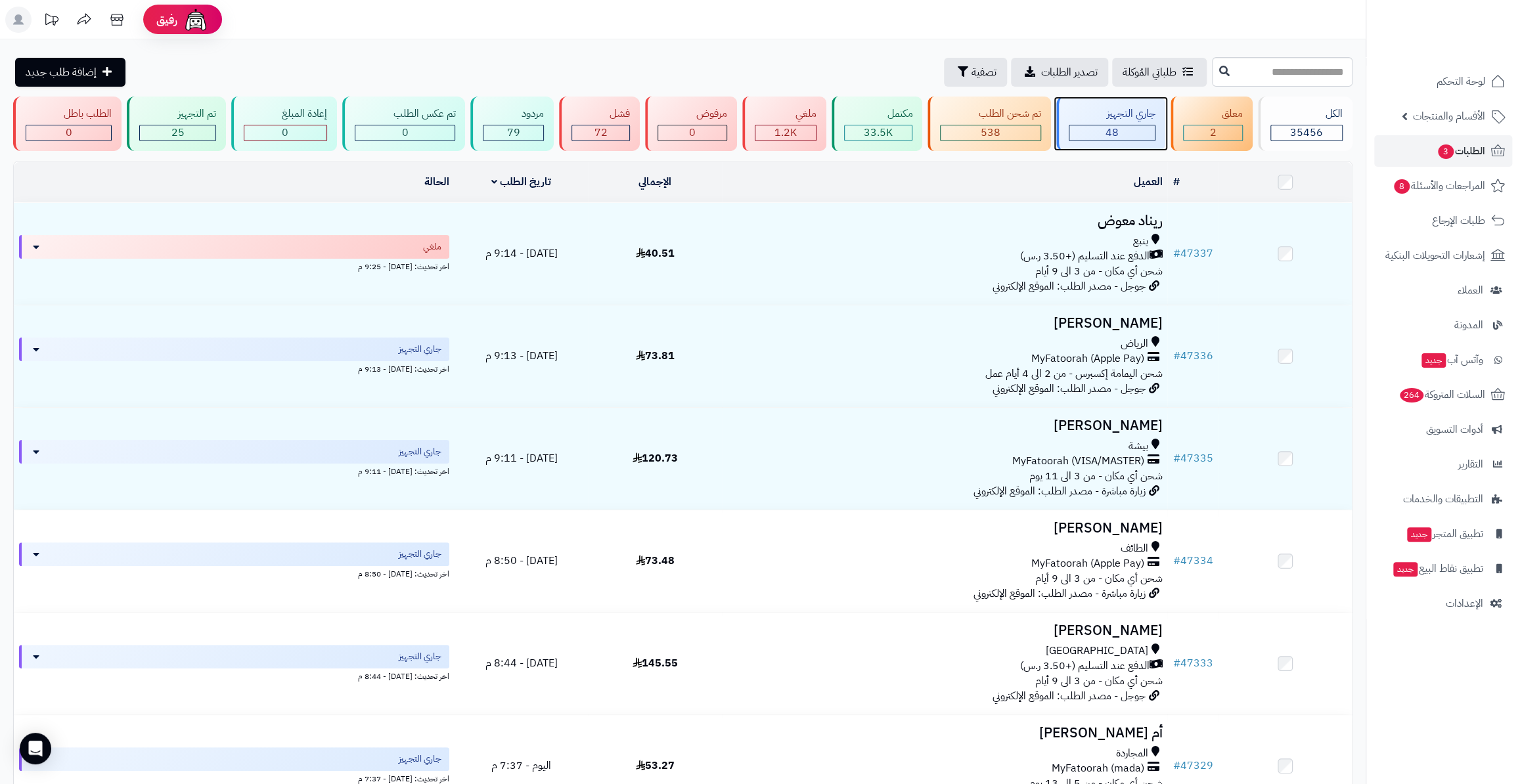
click at [1114, 135] on span "48" at bounding box center [1111, 132] width 13 height 16
